Goal: Information Seeking & Learning: Learn about a topic

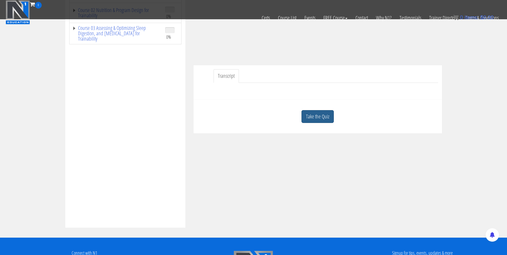
scroll to position [111, 0]
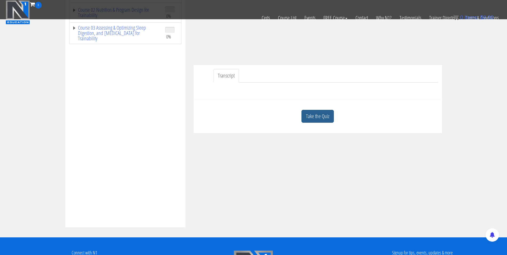
click at [320, 119] on link "Take the Quiz" at bounding box center [318, 116] width 32 height 13
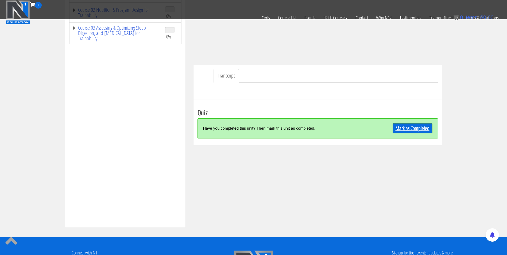
click at [397, 128] on link "Mark as Completed" at bounding box center [413, 128] width 40 height 10
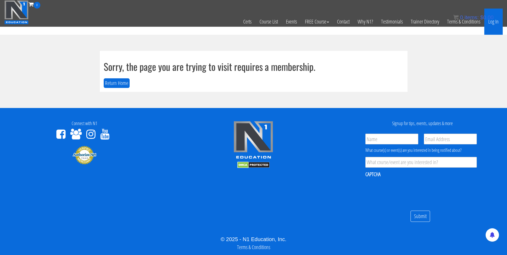
click at [494, 21] on link "Log In" at bounding box center [493, 22] width 18 height 26
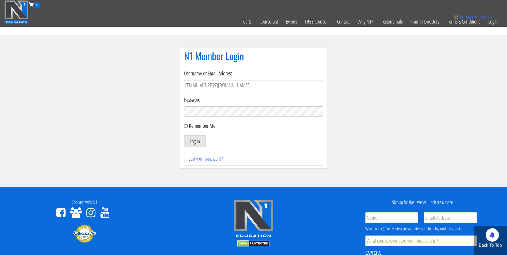
type input "darrennuzzo@gmail.com"
click at [184, 135] on button "Log In" at bounding box center [195, 140] width 22 height 11
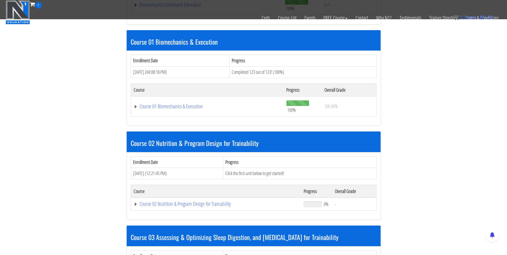
scroll to position [168, 0]
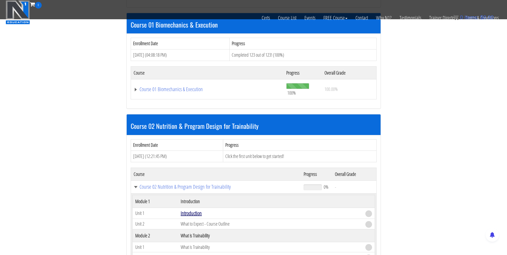
click at [188, 211] on link "Introduction" at bounding box center [191, 213] width 21 height 7
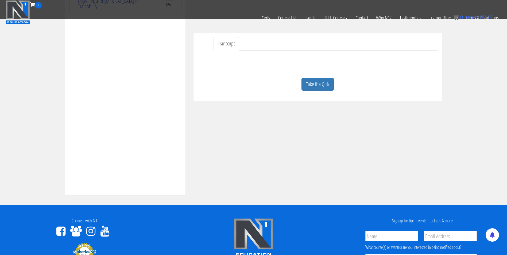
scroll to position [143, 0]
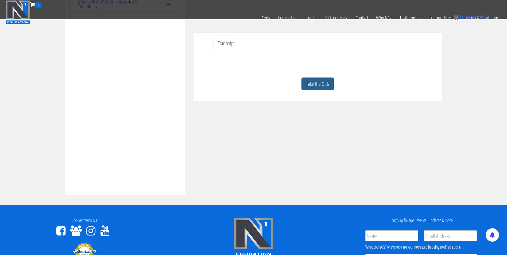
click at [310, 83] on link "Take the Quiz" at bounding box center [318, 84] width 32 height 13
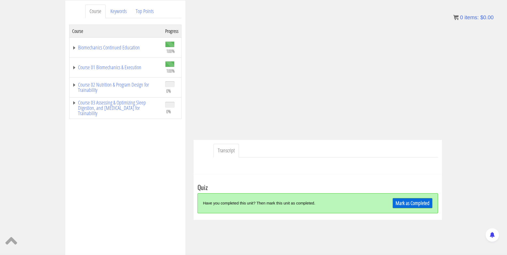
scroll to position [70, 0]
click at [405, 202] on link "Mark as Completed" at bounding box center [413, 203] width 40 height 10
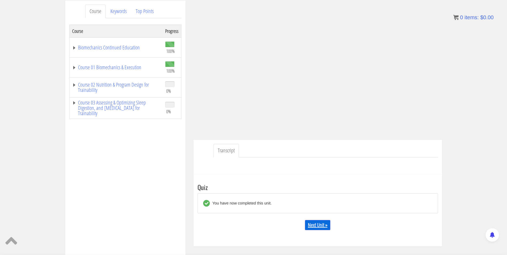
click at [319, 225] on link "Next Unit »" at bounding box center [317, 225] width 25 height 10
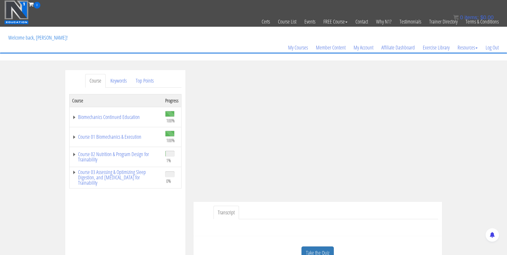
scroll to position [40, 0]
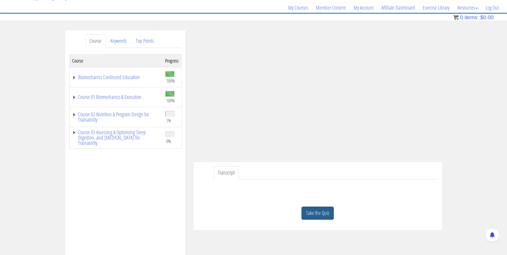
click at [308, 210] on link "Take the Quiz" at bounding box center [318, 213] width 32 height 13
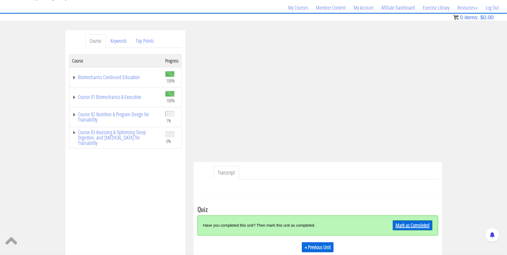
click at [408, 226] on link "Mark as Completed" at bounding box center [413, 225] width 40 height 10
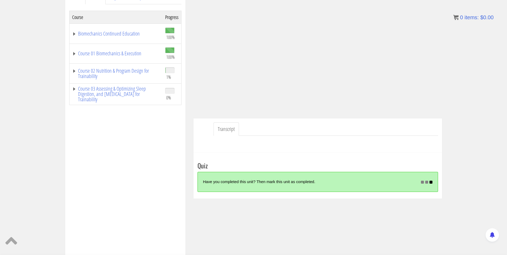
scroll to position [84, 0]
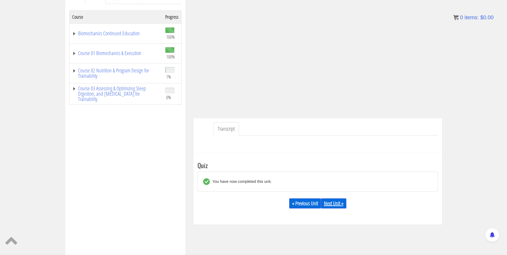
click at [326, 201] on link "Next Unit »" at bounding box center [333, 203] width 25 height 10
